Goal: Transaction & Acquisition: Purchase product/service

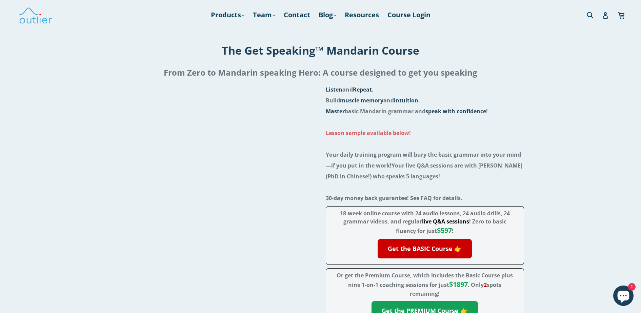
click at [358, 133] on strong "Lesson sample available below!" at bounding box center [368, 132] width 85 height 7
drag, startPoint x: 393, startPoint y: 132, endPoint x: 481, endPoint y: 102, distance: 92.3
click at [481, 102] on li "Build muscle memory and intuition ." at bounding box center [425, 100] width 198 height 11
click at [391, 133] on strong "Lesson sample available below!" at bounding box center [368, 132] width 85 height 7
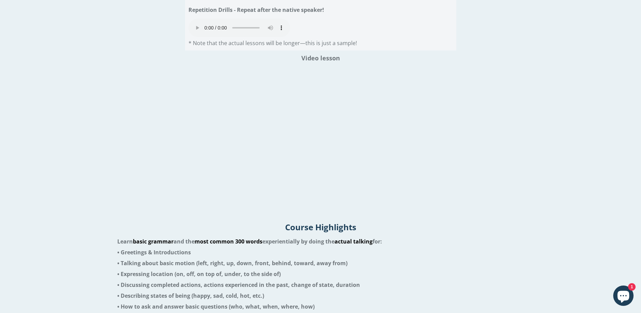
scroll to position [847, 0]
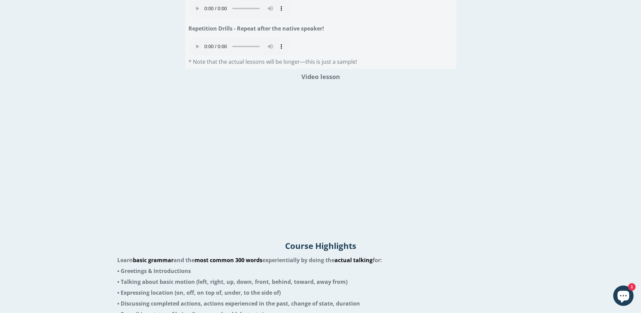
click at [569, 208] on div "Instructions (please read these first!) Step 1: Listen to the Audio Lesson Step…" at bounding box center [320, 64] width 630 height 344
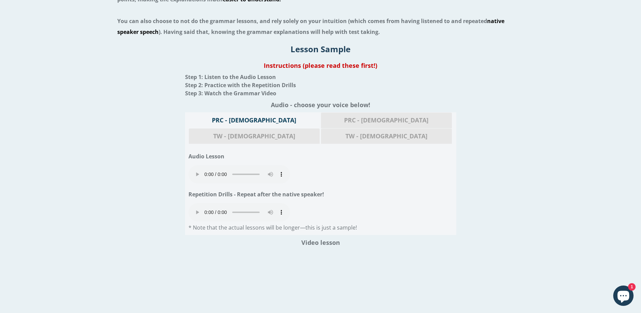
scroll to position [636, 0]
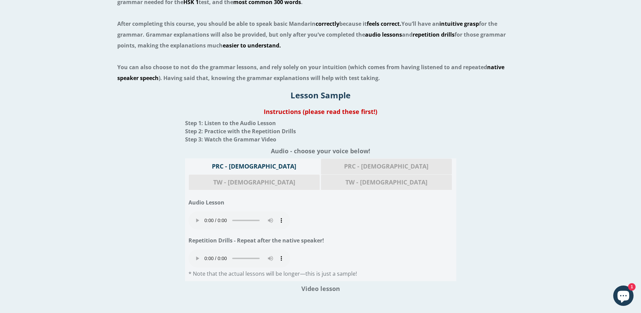
click at [326, 169] on span "PRC - [DEMOGRAPHIC_DATA]" at bounding box center [386, 166] width 121 height 9
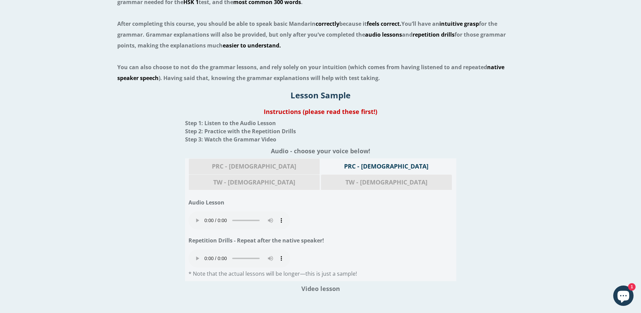
click at [315, 178] on span "TW - [DEMOGRAPHIC_DATA]" at bounding box center [254, 182] width 121 height 9
click at [227, 167] on span "PRC - [DEMOGRAPHIC_DATA]" at bounding box center [254, 166] width 121 height 9
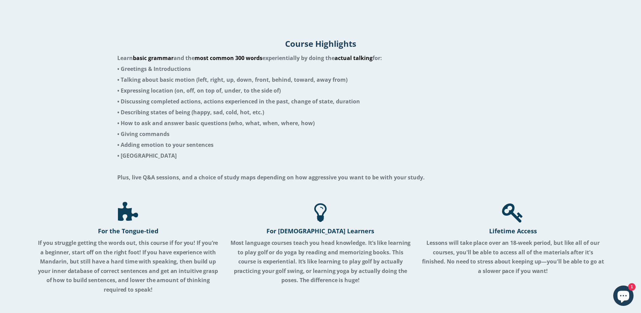
scroll to position [1059, 0]
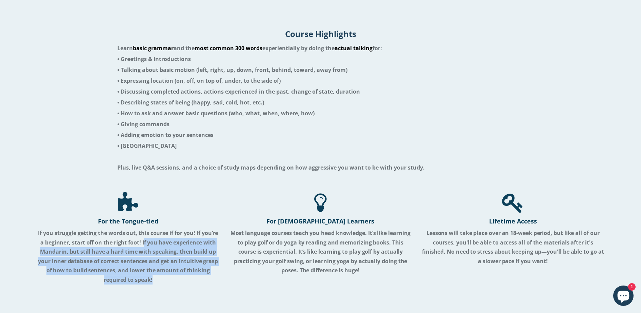
drag, startPoint x: 171, startPoint y: 268, endPoint x: 142, endPoint y: 228, distance: 49.2
click at [142, 228] on p "If you struggle getting the words out, this course if for you! If you’re a begi…" at bounding box center [128, 256] width 182 height 56
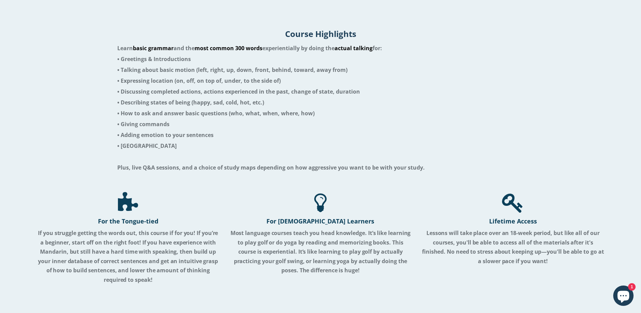
drag, startPoint x: 142, startPoint y: 228, endPoint x: 180, endPoint y: 273, distance: 58.5
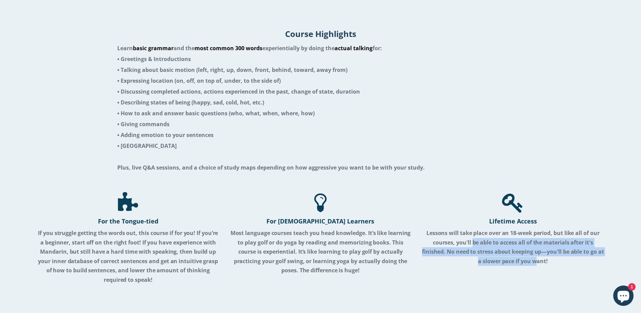
drag, startPoint x: 538, startPoint y: 247, endPoint x: 472, endPoint y: 222, distance: 70.3
click at [472, 229] on strong "Lessons will take place over an 18-week period, but like all of our courses, yo…" at bounding box center [513, 246] width 182 height 35
drag, startPoint x: 472, startPoint y: 222, endPoint x: 479, endPoint y: 256, distance: 34.2
click at [479, 256] on div "Lifetime Access Lessons will take place over an 18-week period, but like all of…" at bounding box center [513, 238] width 182 height 93
click at [464, 254] on div "Lifetime Access Lessons will take place over an 18-week period, but like all of…" at bounding box center [513, 238] width 182 height 93
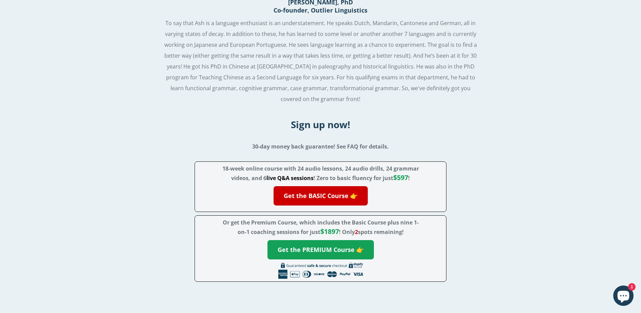
scroll to position [1711, 0]
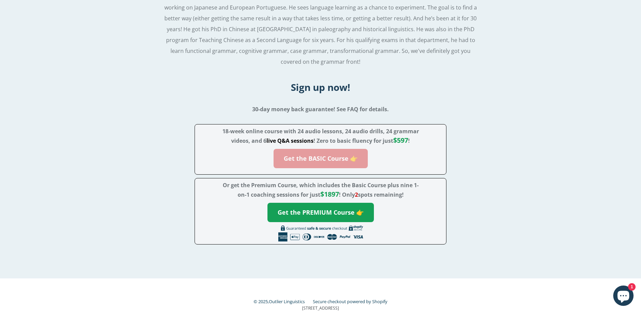
click at [356, 149] on link "Get the BASIC Course 👉" at bounding box center [321, 158] width 94 height 19
click at [350, 149] on link "Get the BASIC Course 👉" at bounding box center [321, 158] width 94 height 19
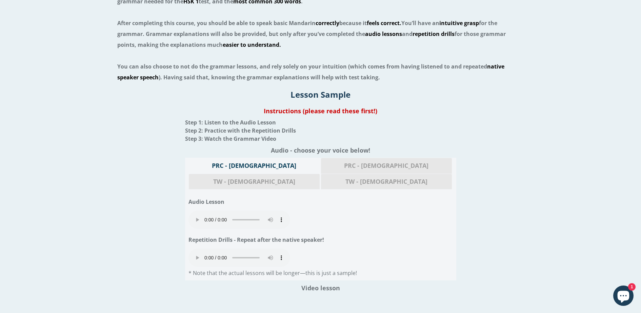
scroll to position [695, 0]
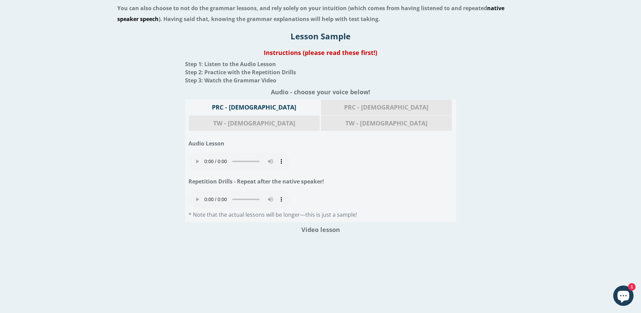
click at [539, 109] on div "Instructions (please read these first!) Step 1: Listen to the Audio Lesson Step…" at bounding box center [320, 217] width 630 height 344
